Goal: Transaction & Acquisition: Purchase product/service

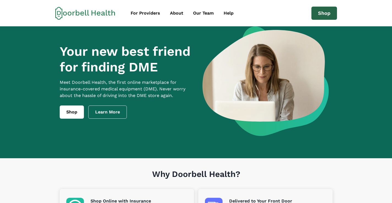
click at [325, 14] on link "Shop" at bounding box center [325, 13] width 26 height 13
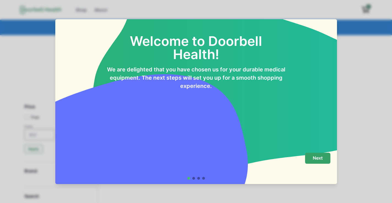
click at [319, 160] on p "Next" at bounding box center [318, 158] width 10 height 5
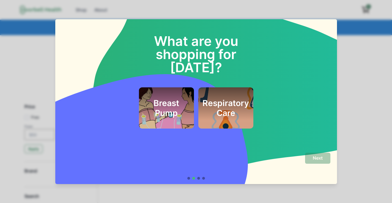
click at [226, 98] on h2 "Respiratory Care" at bounding box center [226, 108] width 47 height 20
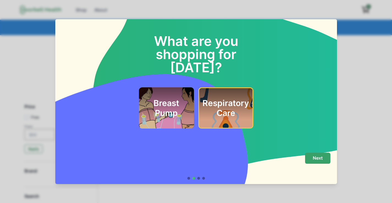
click at [322, 160] on p "Next" at bounding box center [318, 158] width 10 height 5
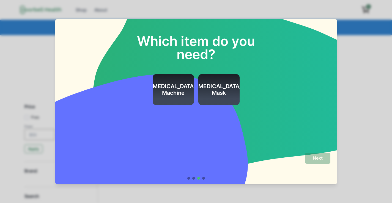
click at [175, 89] on h2 "[MEDICAL_DATA] Machine" at bounding box center [173, 89] width 45 height 13
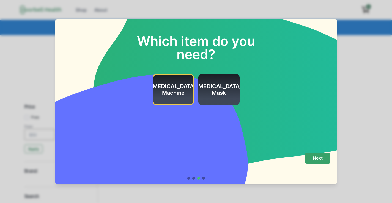
click at [319, 157] on p "Next" at bounding box center [318, 158] width 10 height 5
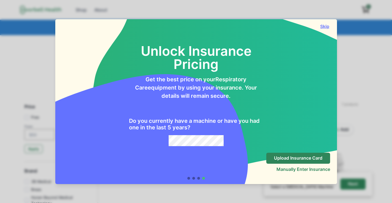
click at [327, 26] on button "Skip" at bounding box center [325, 27] width 11 height 6
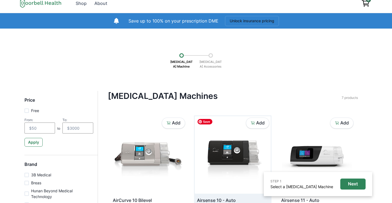
scroll to position [9, 0]
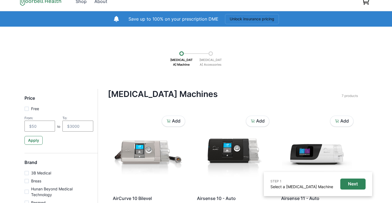
click at [209, 62] on p "[MEDICAL_DATA] Accessories" at bounding box center [211, 62] width 28 height 13
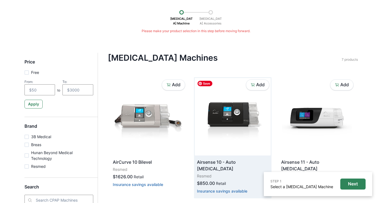
scroll to position [73, 0]
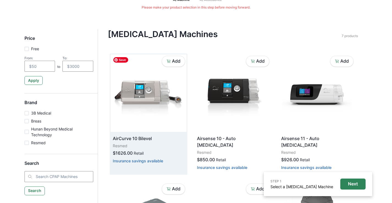
click at [145, 90] on img at bounding box center [149, 94] width 76 height 78
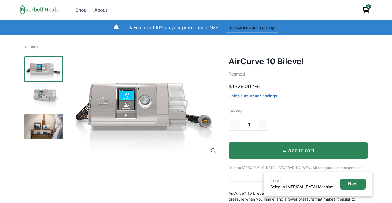
click at [278, 152] on button "Add to cart" at bounding box center [298, 151] width 139 height 17
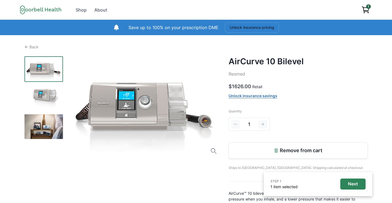
click at [330, 123] on div "1" at bounding box center [289, 124] width 121 height 17
click at [348, 182] on p "Next" at bounding box center [353, 184] width 10 height 5
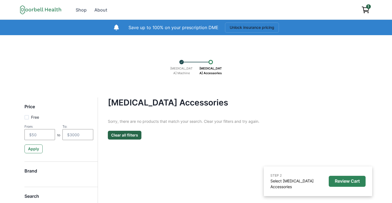
scroll to position [64, 0]
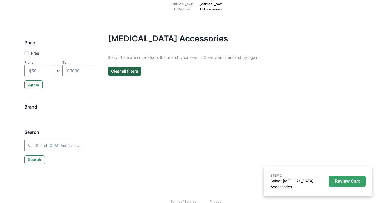
click at [336, 184] on p "Review Cart" at bounding box center [347, 181] width 25 height 5
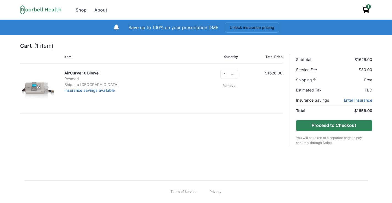
click at [322, 126] on button "Proceed to Checkout" at bounding box center [334, 125] width 76 height 11
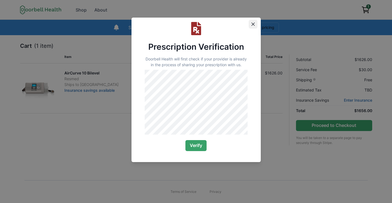
click at [253, 24] on icon "Close" at bounding box center [252, 24] width 3 height 3
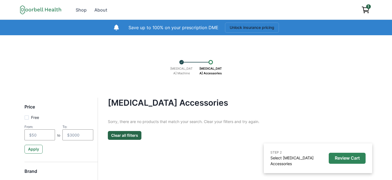
scroll to position [64, 0]
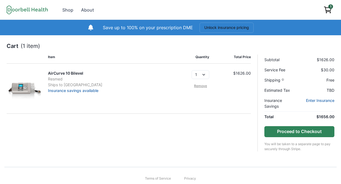
click at [308, 133] on button "Proceed to Checkout" at bounding box center [299, 131] width 70 height 11
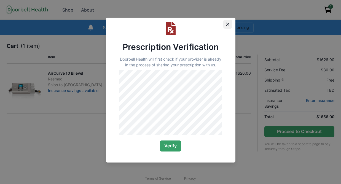
click at [228, 24] on icon "Close" at bounding box center [226, 24] width 3 height 3
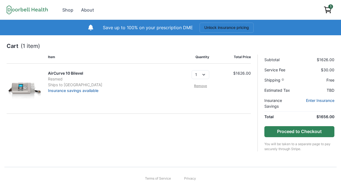
click at [311, 131] on button "Proceed to Checkout" at bounding box center [299, 131] width 70 height 11
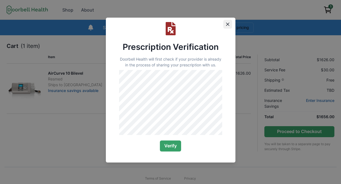
click at [228, 24] on icon "Close" at bounding box center [227, 24] width 3 height 3
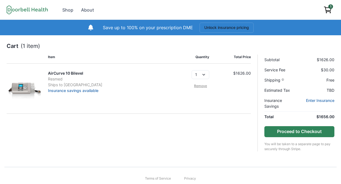
click at [285, 132] on button "Proceed to Checkout" at bounding box center [299, 131] width 70 height 11
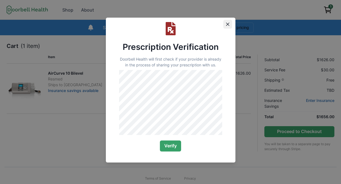
click at [227, 25] on icon "Close" at bounding box center [227, 24] width 3 height 3
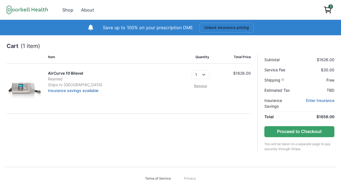
click at [151, 178] on link "Terms of Service" at bounding box center [158, 178] width 26 height 5
click at [28, 12] on icon at bounding box center [27, 9] width 41 height 9
